Goal: Information Seeking & Learning: Learn about a topic

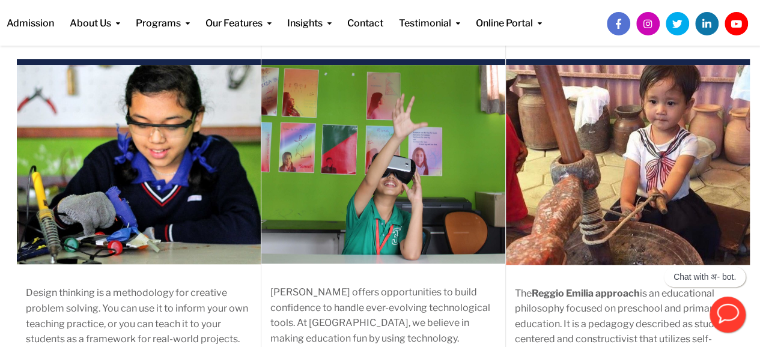
scroll to position [436, 0]
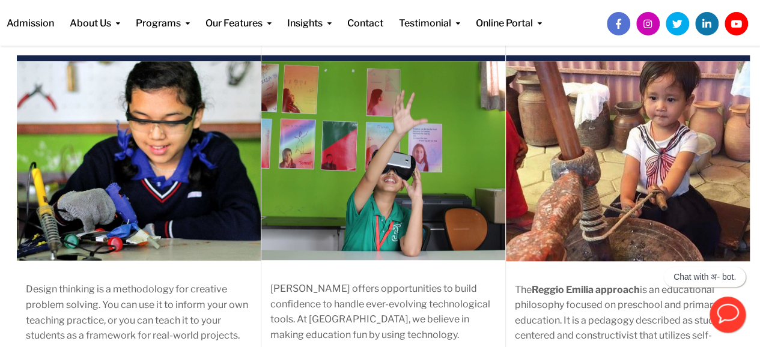
click at [174, 96] on img at bounding box center [139, 161] width 244 height 200
click at [0, 319] on div "Design Thinking Design thinking is a methodology for creative problem solving. …" at bounding box center [380, 241] width 775 height 376
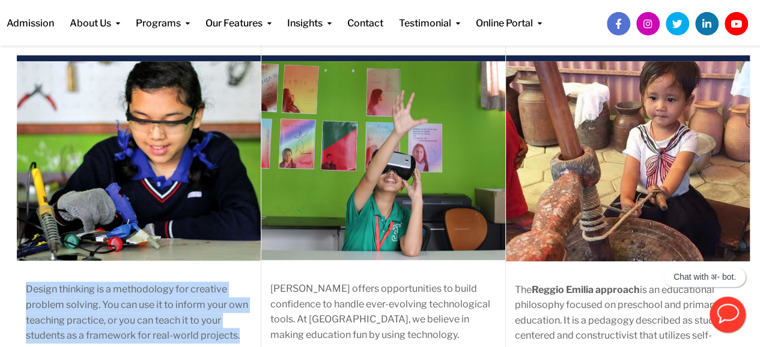
click at [0, 319] on div "Design Thinking Design thinking is a methodology for creative problem solving. …" at bounding box center [380, 241] width 775 height 376
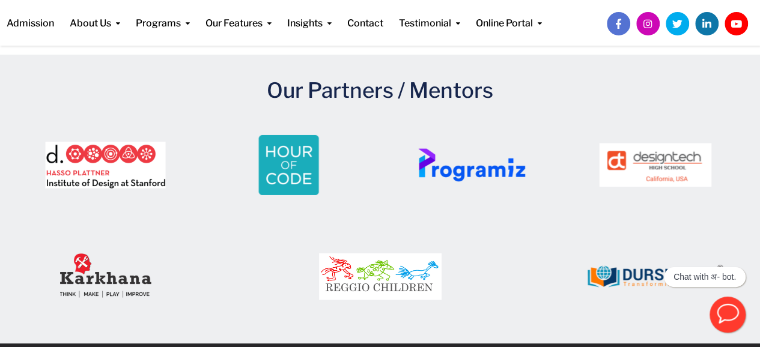
scroll to position [1927, 0]
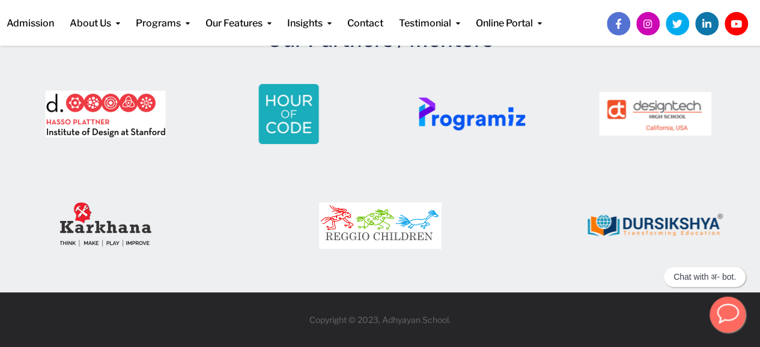
click at [737, 320] on icon "button" at bounding box center [727, 313] width 23 height 23
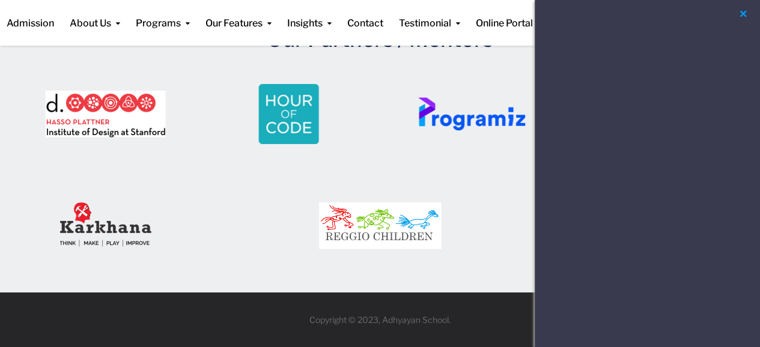
click at [739, 13] on button "button" at bounding box center [743, 14] width 14 height 15
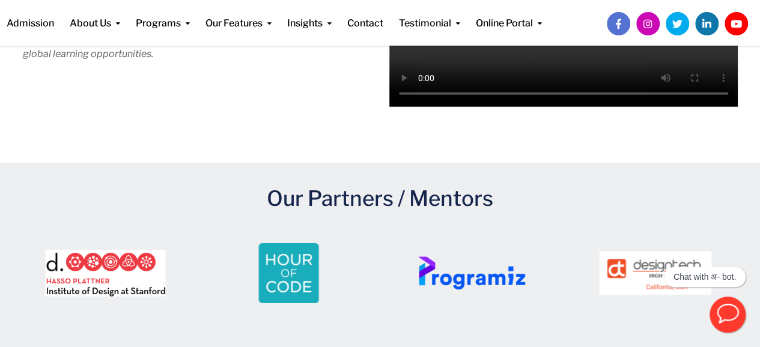
scroll to position [1663, 0]
